Goal: Find specific page/section: Find specific page/section

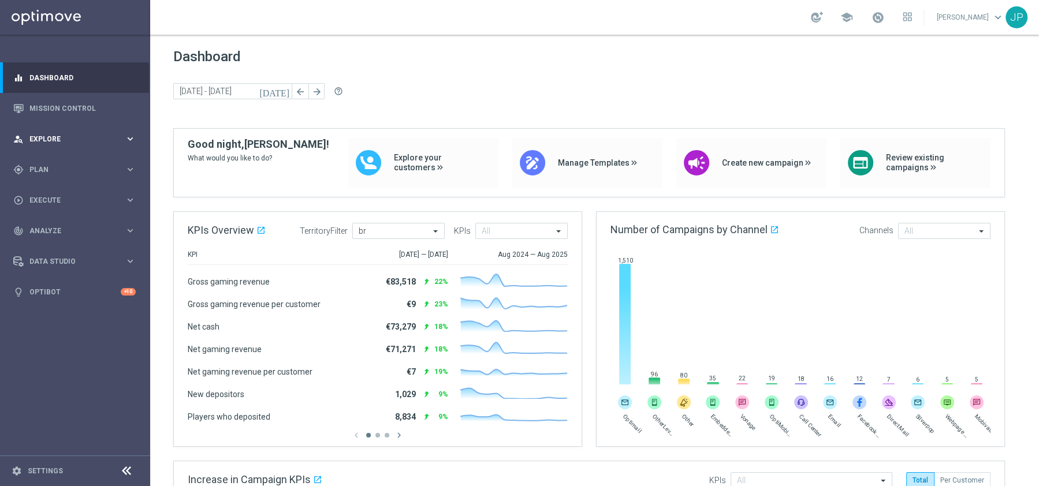
click at [67, 144] on div "person_search Explore" at bounding box center [68, 139] width 111 height 10
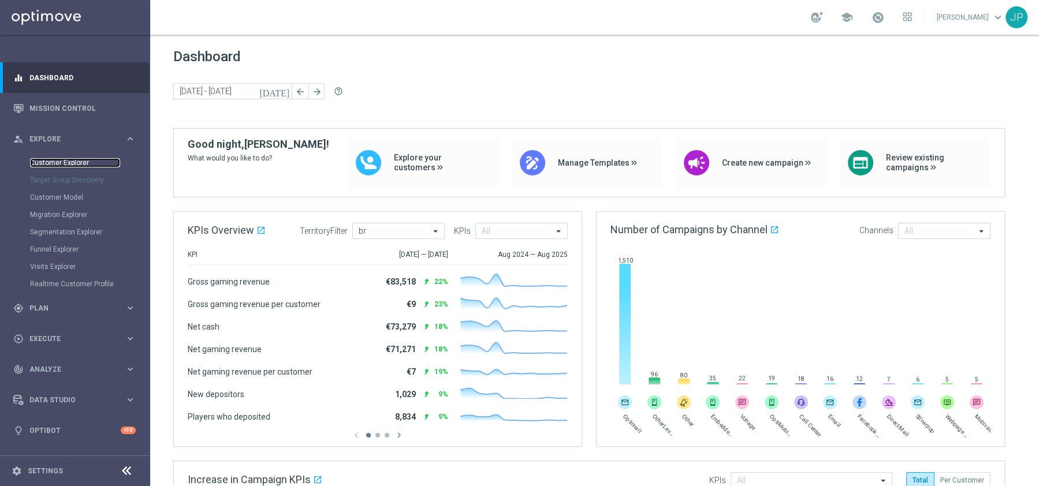
click at [64, 165] on link "Customer Explorer" at bounding box center [75, 162] width 90 height 9
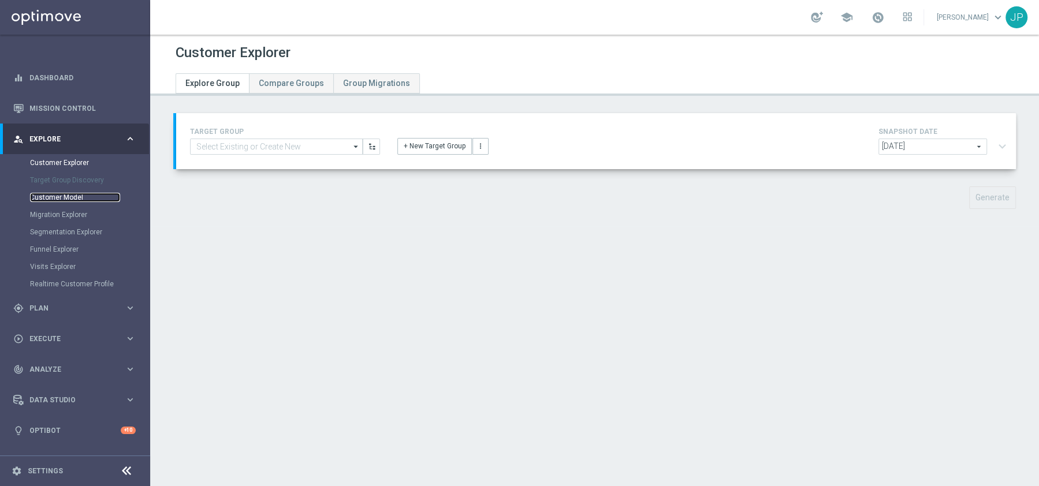
click at [69, 196] on link "Customer Model" at bounding box center [75, 197] width 90 height 9
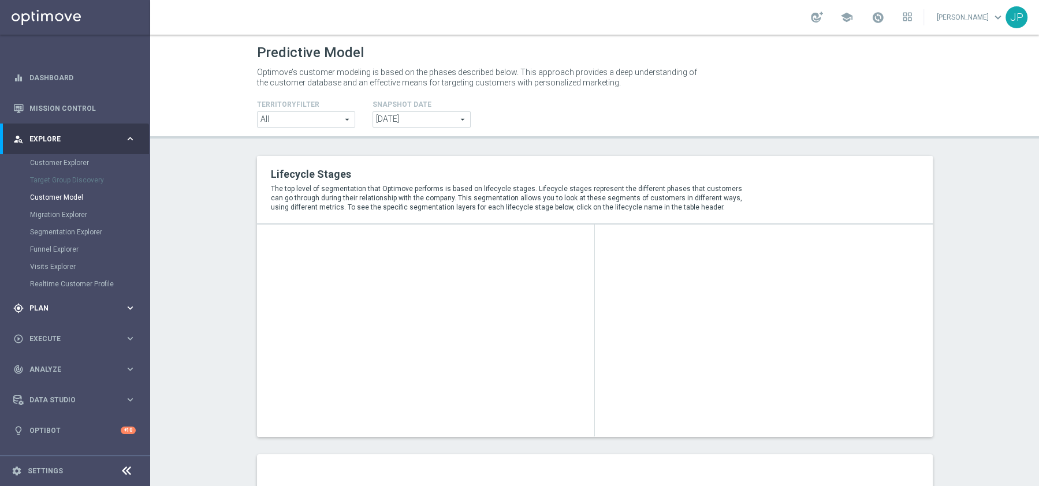
click at [56, 304] on div "gps_fixed Plan" at bounding box center [68, 308] width 111 height 10
click at [44, 194] on link "Target Groups" at bounding box center [75, 193] width 90 height 9
